Goal: Information Seeking & Learning: Learn about a topic

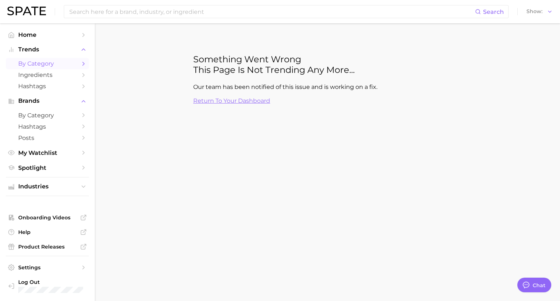
type textarea "x"
click at [122, 13] on input at bounding box center [258, 11] width 379 height 12
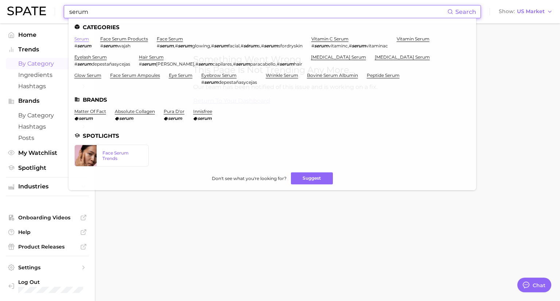
type input "serum"
click at [85, 40] on link "serum" at bounding box center [81, 38] width 15 height 5
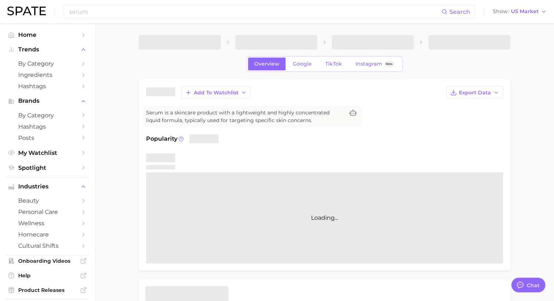
type textarea "x"
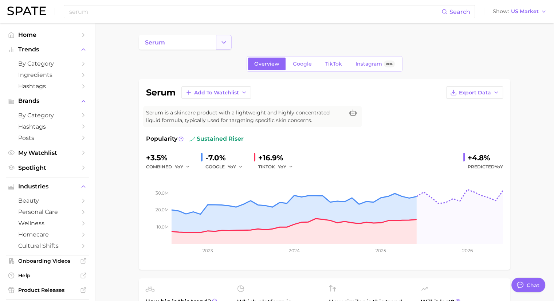
click at [223, 42] on polyline "Change Category" at bounding box center [224, 42] width 4 height 2
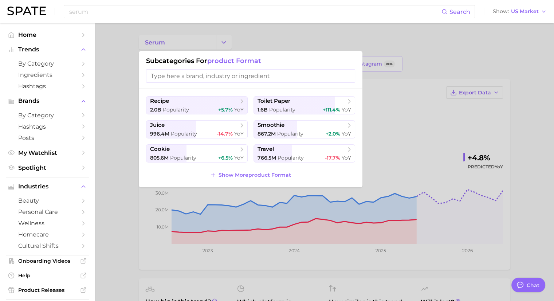
click at [186, 77] on input "search" at bounding box center [250, 75] width 209 height 13
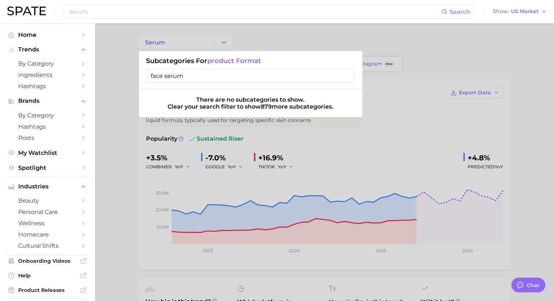
type input "face serum"
click at [141, 12] on input "serum" at bounding box center [255, 11] width 373 height 12
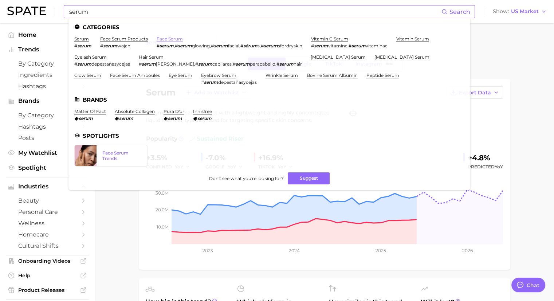
click at [162, 39] on link "face serum" at bounding box center [170, 38] width 26 height 5
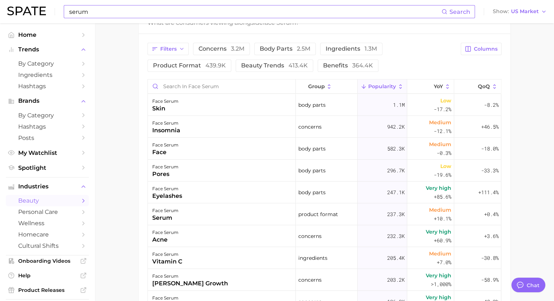
scroll to position [376, 0]
click at [399, 86] on icon at bounding box center [400, 87] width 3 height 4
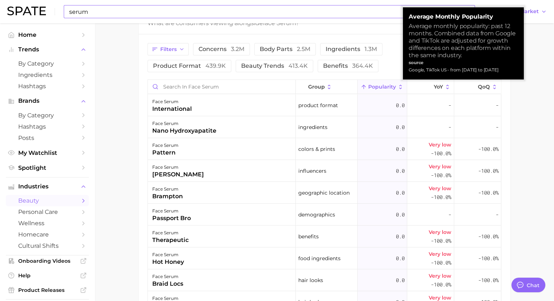
click at [399, 86] on icon at bounding box center [400, 87] width 3 height 4
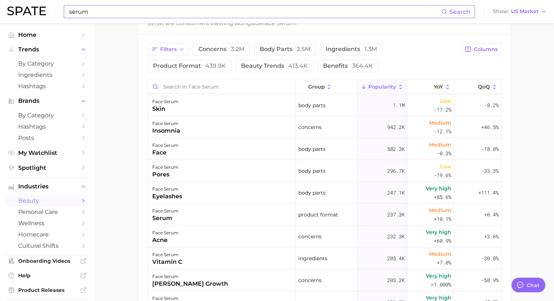
click at [128, 116] on main "1. skincare 2. face products 3. face serum products 4. face serum Overview Goog…" at bounding box center [325, 37] width 460 height 778
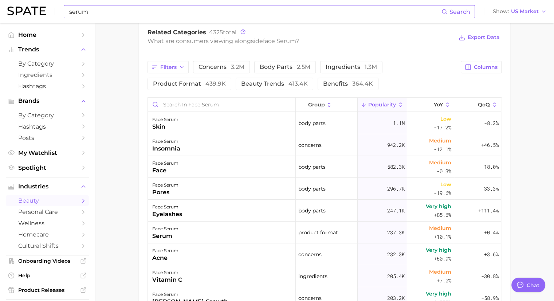
scroll to position [357, 0]
click at [181, 67] on polyline "button" at bounding box center [181, 67] width 3 height 1
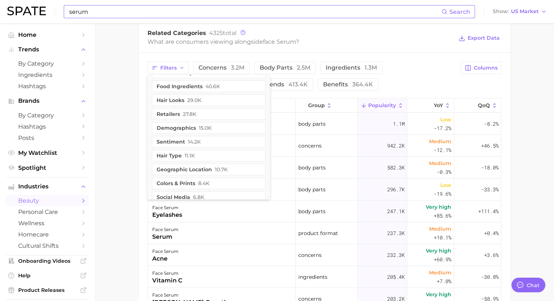
scroll to position [0, 0]
click at [121, 112] on main "1. skincare 2. face products 3. face serum products 4. face serum Overview Goog…" at bounding box center [325, 55] width 460 height 778
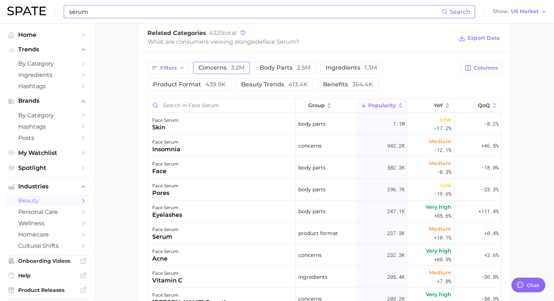
click at [229, 69] on span "concerns 3.2m" at bounding box center [222, 68] width 46 height 6
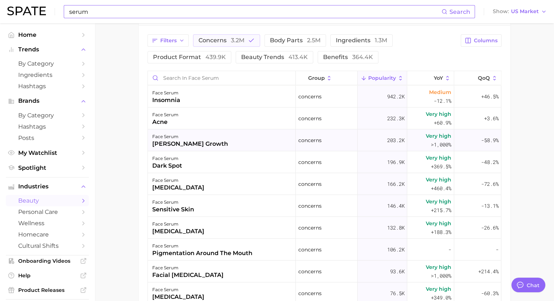
scroll to position [387, 0]
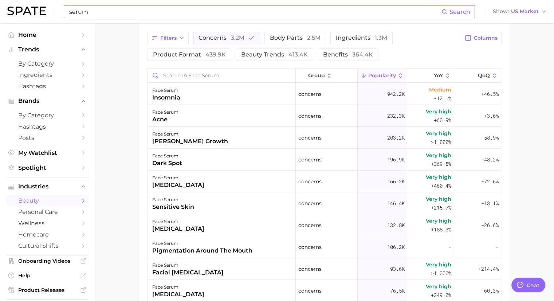
click at [128, 133] on main "1. skincare 2. face products 3. face serum products 4. face serum Overview Goog…" at bounding box center [325, 25] width 460 height 778
click at [251, 40] on icon "button" at bounding box center [251, 38] width 7 height 7
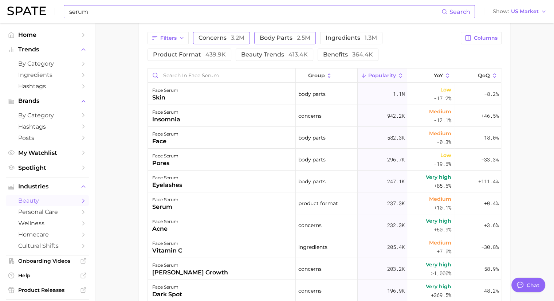
click at [281, 37] on span "body parts 2.5m" at bounding box center [285, 38] width 51 height 6
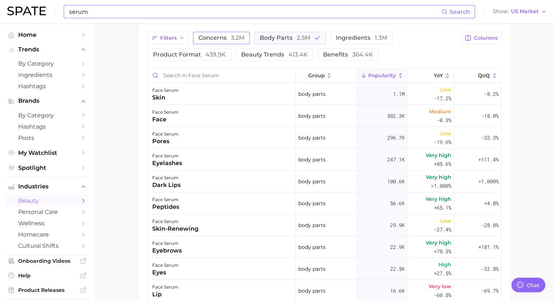
click at [128, 94] on main "1. skincare 2. face products 3. face serum products 4. face serum Overview Goog…" at bounding box center [325, 25] width 460 height 778
click at [528, 228] on main "1. skincare 2. face products 3. face serum products 4. face serum Overview Goog…" at bounding box center [325, 25] width 460 height 778
click at [344, 35] on span "ingredients 1.3m" at bounding box center [361, 38] width 51 height 6
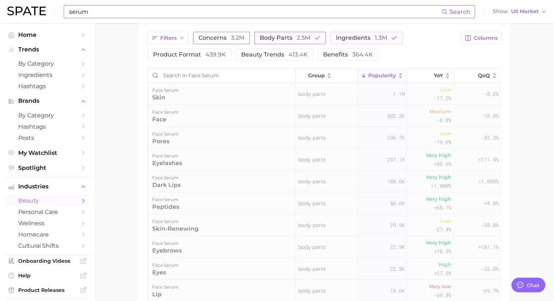
click at [305, 35] on span "2.5m" at bounding box center [303, 37] width 13 height 7
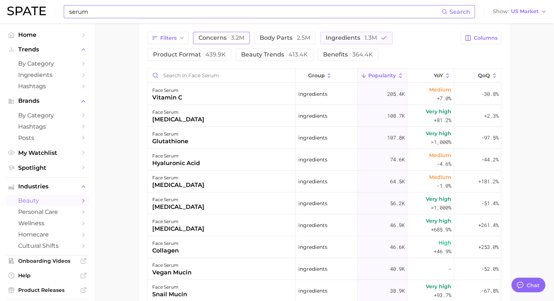
click at [129, 89] on main "1. skincare 2. face products 3. face serum products 4. face serum Overview Goog…" at bounding box center [325, 25] width 460 height 778
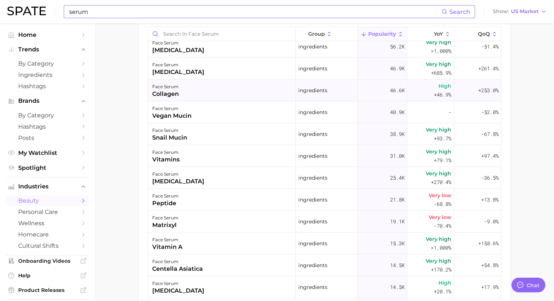
scroll to position [0, 0]
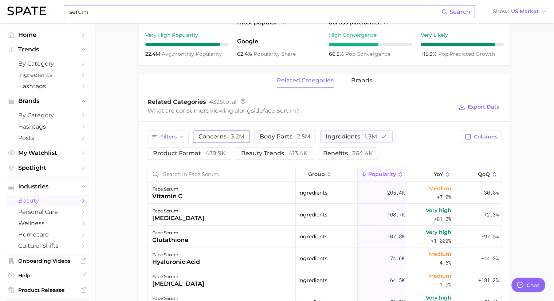
scroll to position [289, 0]
click at [336, 151] on span "benefits 364.4k" at bounding box center [348, 153] width 50 height 6
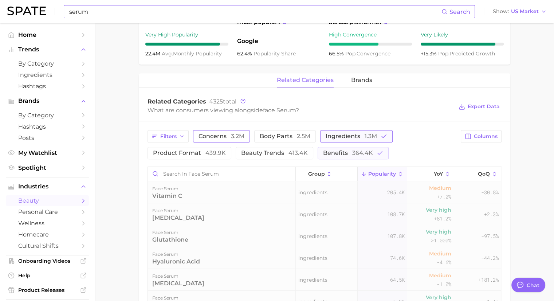
click at [352, 136] on span "ingredients 1.3m" at bounding box center [351, 136] width 51 height 6
click at [114, 161] on main "1. skincare 2. face products 3. face serum products 4. face serum Overview Goog…" at bounding box center [325, 124] width 460 height 778
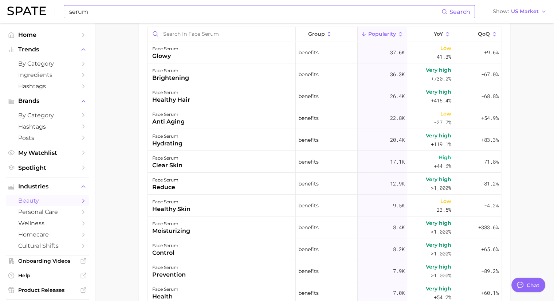
scroll to position [429, 0]
click at [69, 12] on input "serum" at bounding box center [255, 11] width 373 height 12
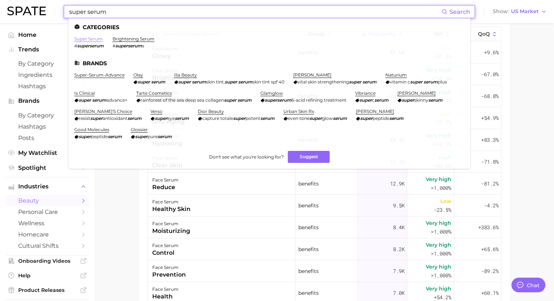
type input "super serum"
click at [95, 39] on link "super serum" at bounding box center [88, 38] width 28 height 5
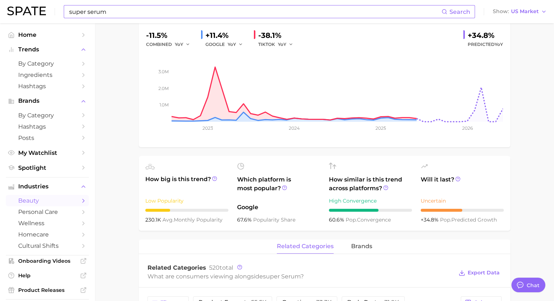
scroll to position [110, 0]
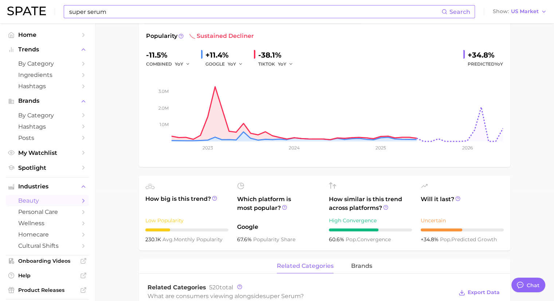
click at [111, 11] on input "super serum" at bounding box center [255, 11] width 373 height 12
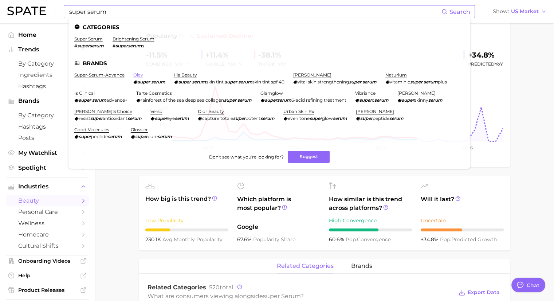
click at [135, 75] on link "olay" at bounding box center [138, 74] width 10 height 5
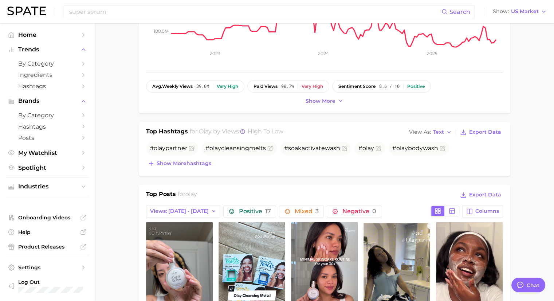
scroll to position [160, 0]
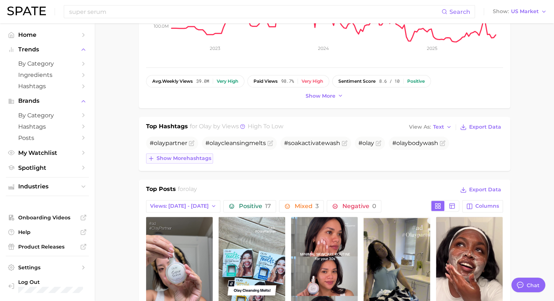
click at [190, 159] on span "Show more hashtags" at bounding box center [184, 158] width 55 height 6
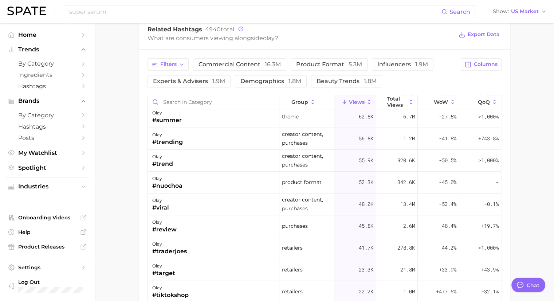
scroll to position [378, 0]
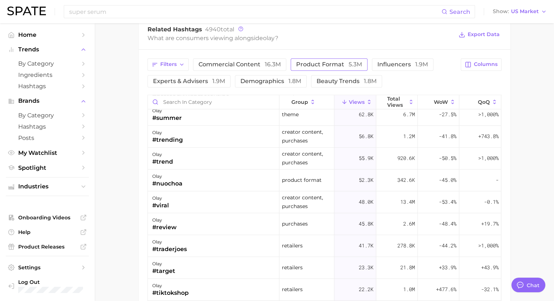
click at [328, 62] on span "product format 5.3m" at bounding box center [329, 65] width 66 height 6
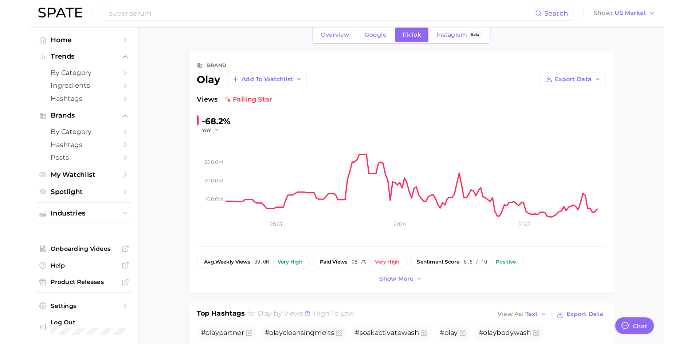
scroll to position [0, 0]
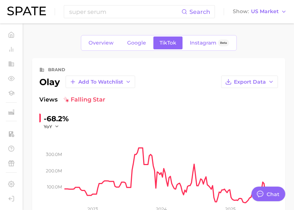
type textarea "x"
